Goal: Task Accomplishment & Management: Manage account settings

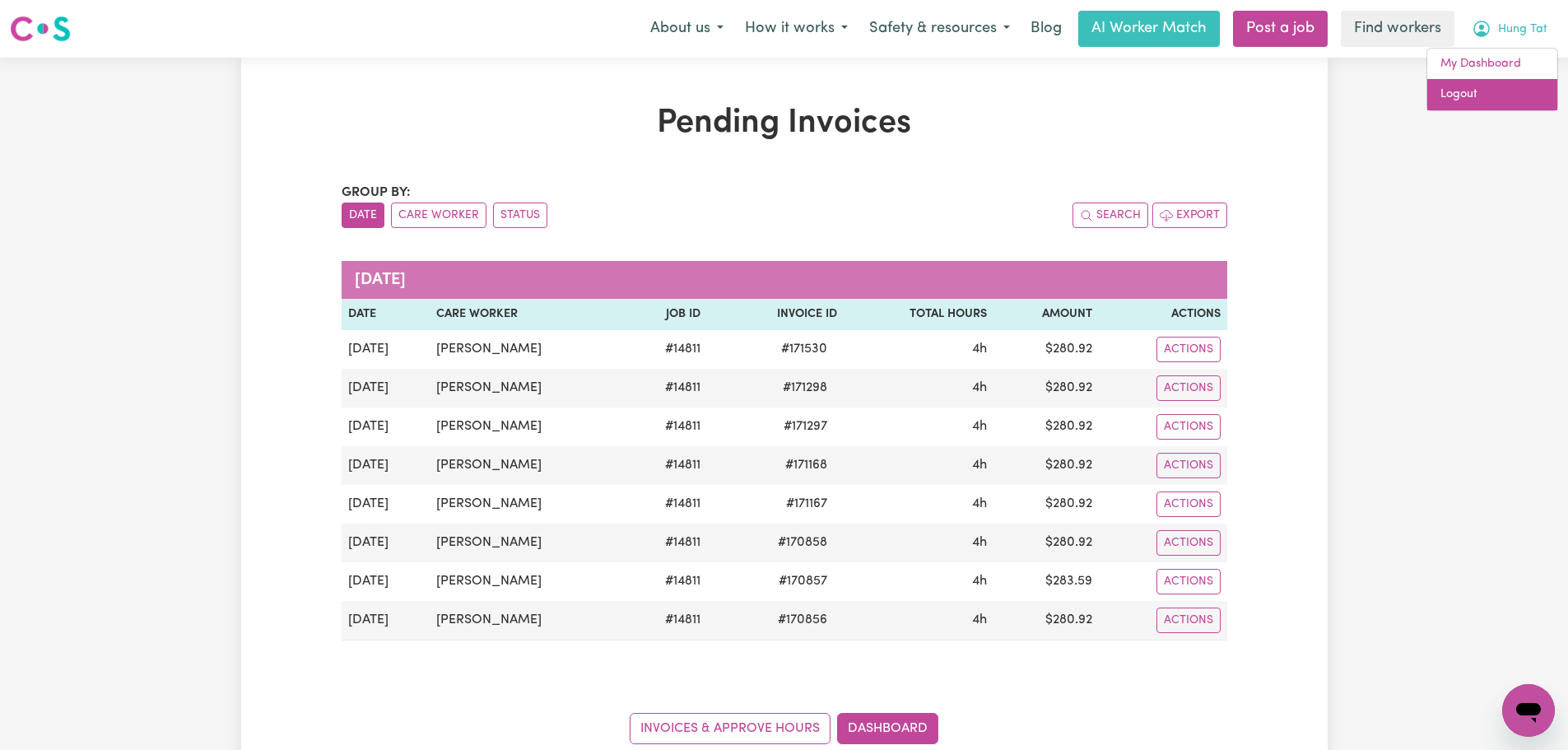
click at [1493, 89] on link "Logout" at bounding box center [1492, 94] width 130 height 31
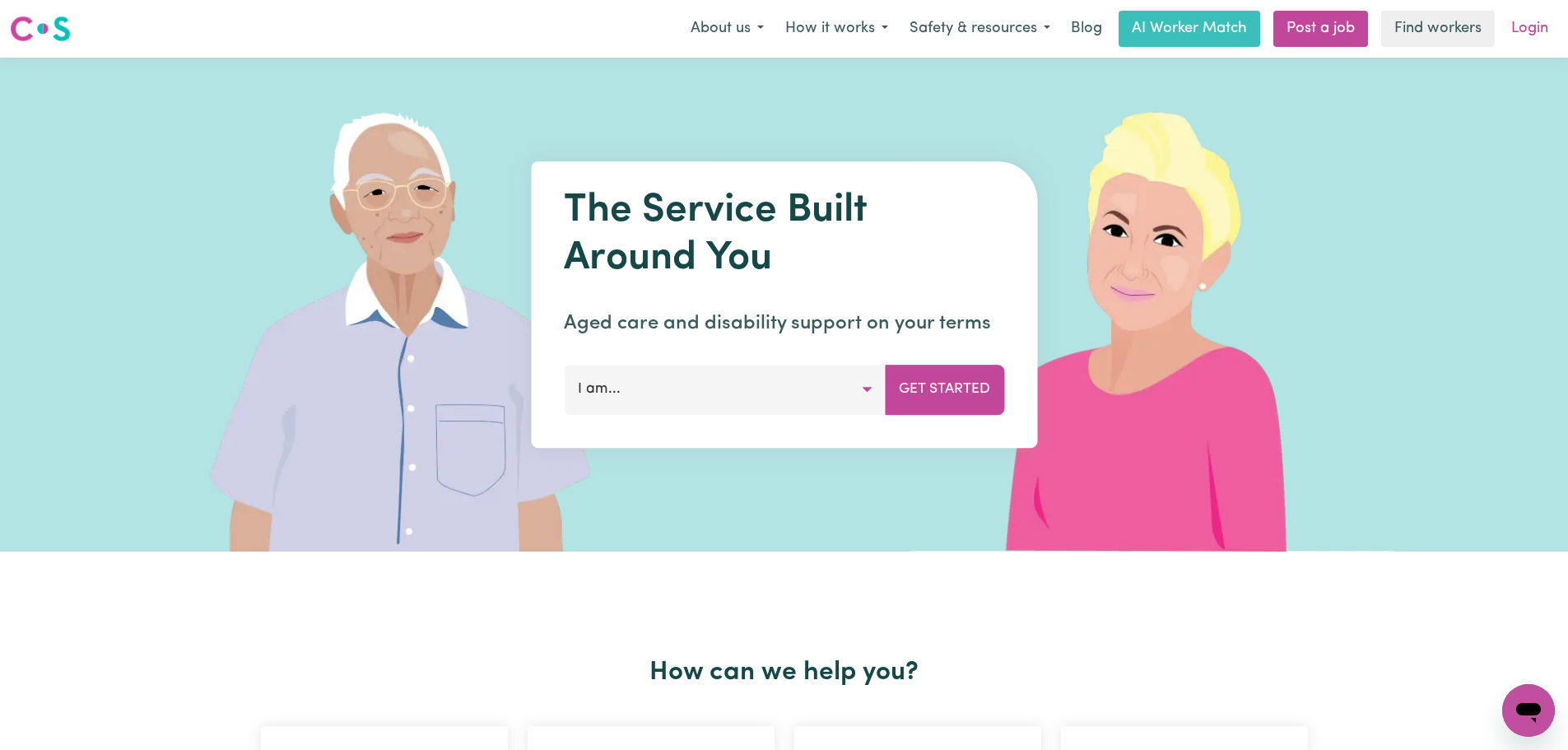
click at [1524, 32] on link "Login" at bounding box center [1530, 29] width 57 height 37
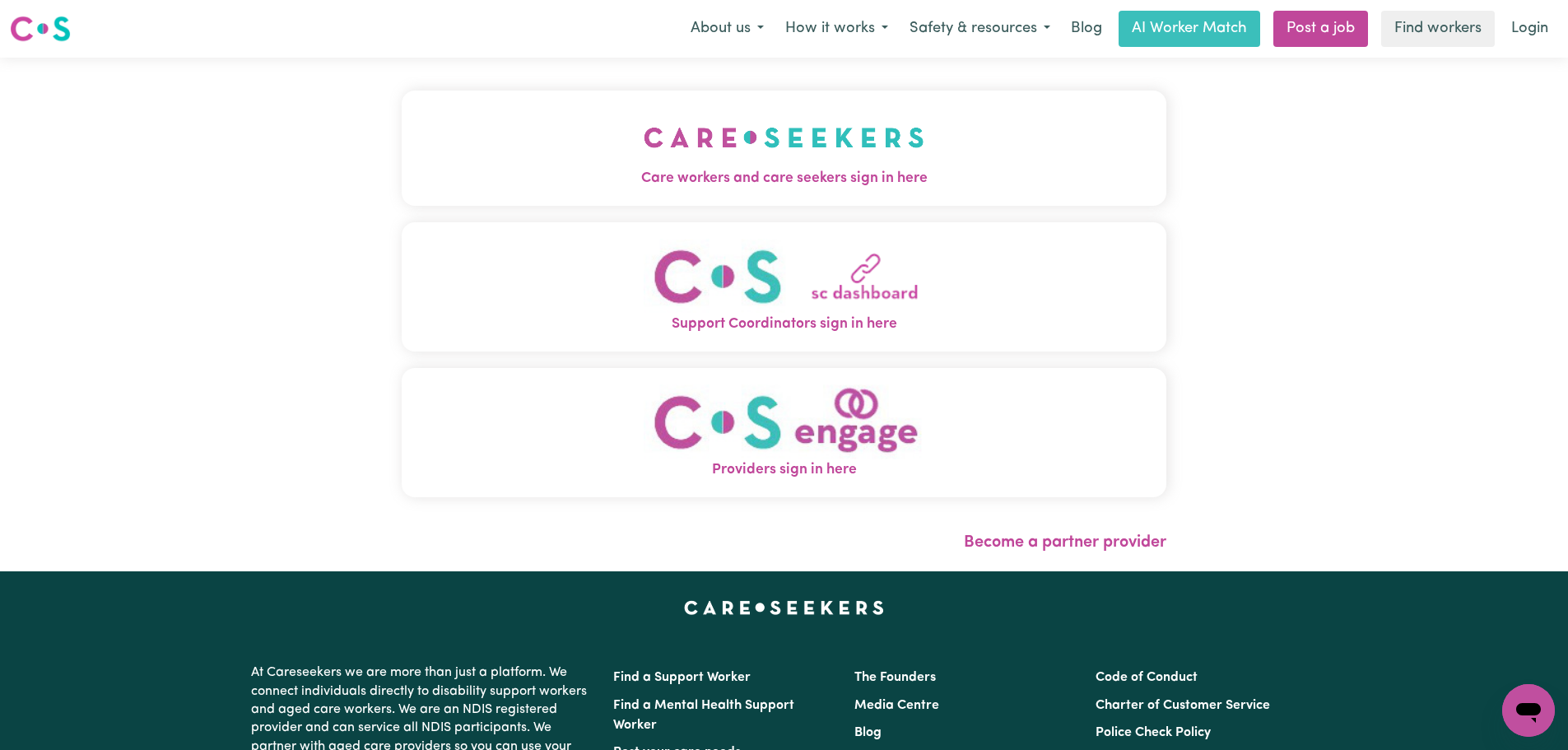
click at [563, 191] on button "Care workers and care seekers sign in here" at bounding box center [784, 148] width 764 height 115
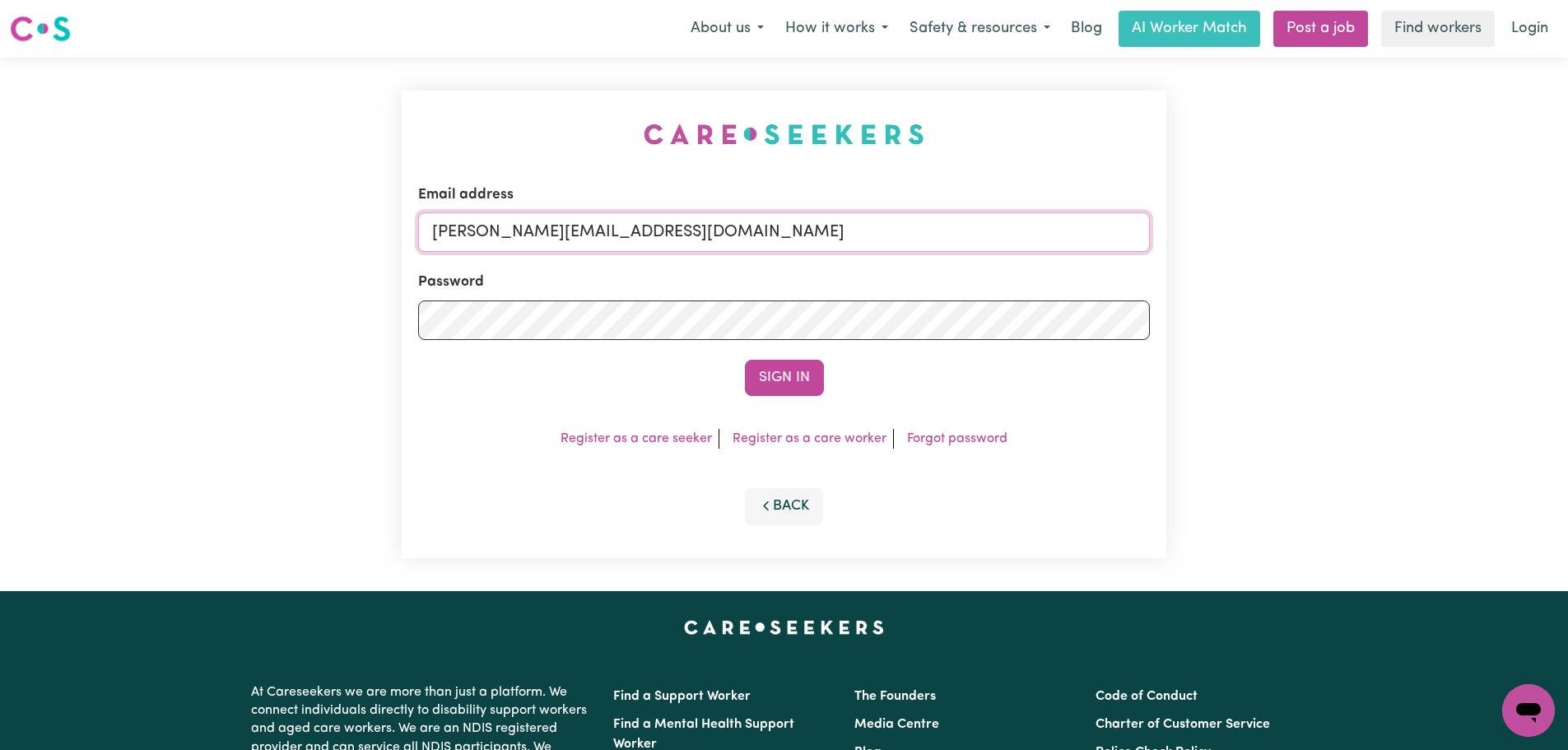
click at [789, 240] on input "[PERSON_NAME][EMAIL_ADDRESS][DOMAIN_NAME]" at bounding box center [784, 232] width 731 height 39
drag, startPoint x: 841, startPoint y: 245, endPoint x: 519, endPoint y: 241, distance: 322.0
click at [519, 241] on input "superuser~ [EMAIL_ADDRESS][DOMAIN_NAME]" at bounding box center [784, 232] width 731 height 39
type input "[EMAIL_ADDRESS][DOMAIN_NAME]"
click at [745, 360] on button "Sign In" at bounding box center [784, 378] width 79 height 37
